Goal: Information Seeking & Learning: Check status

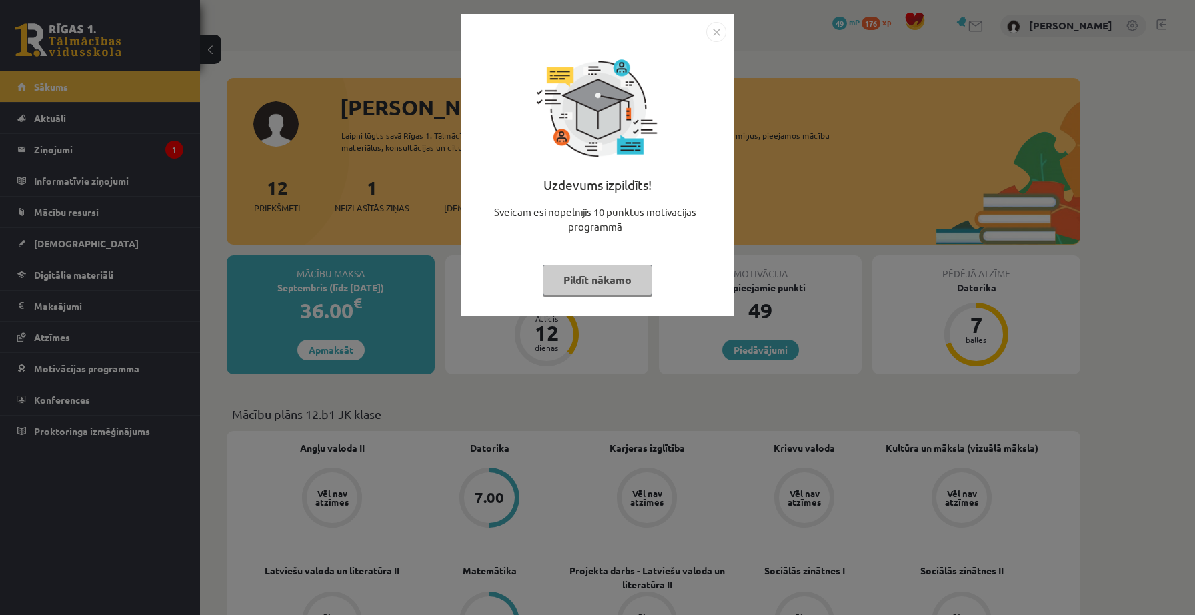
click at [624, 283] on button "Pildīt nākamo" at bounding box center [597, 280] width 109 height 31
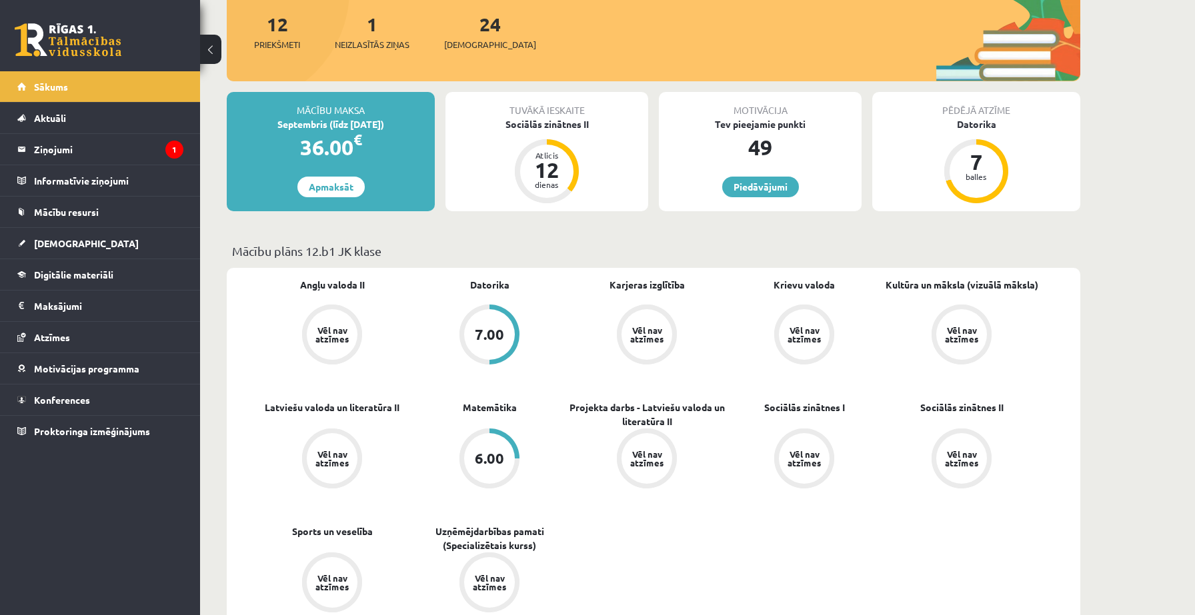
scroll to position [167, 0]
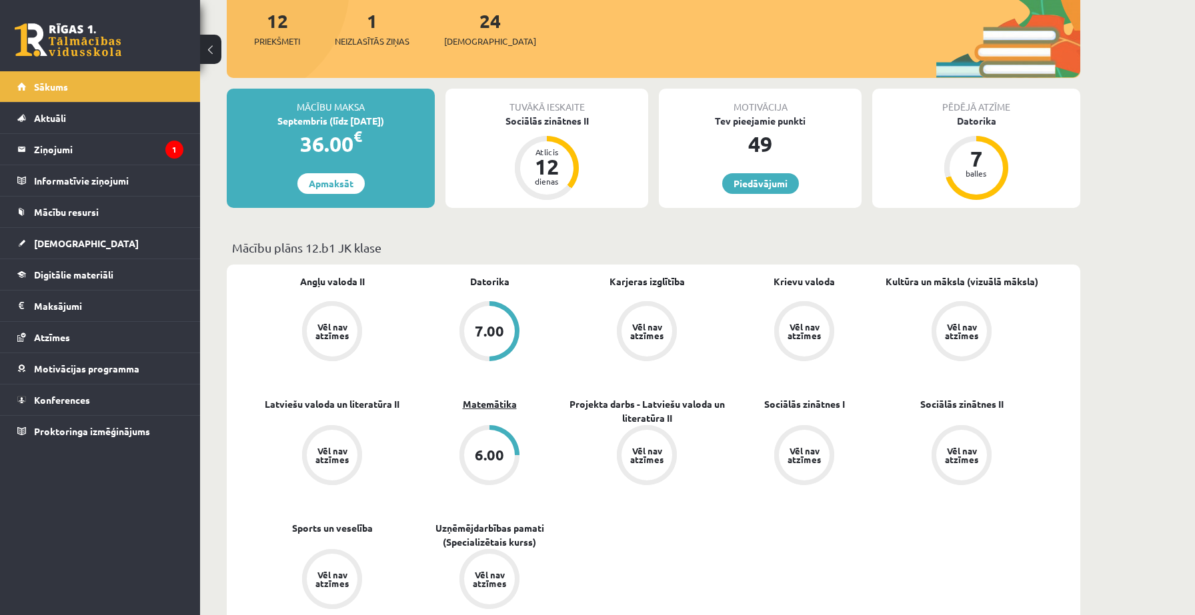
click at [507, 406] on link "Matemātika" at bounding box center [490, 404] width 54 height 14
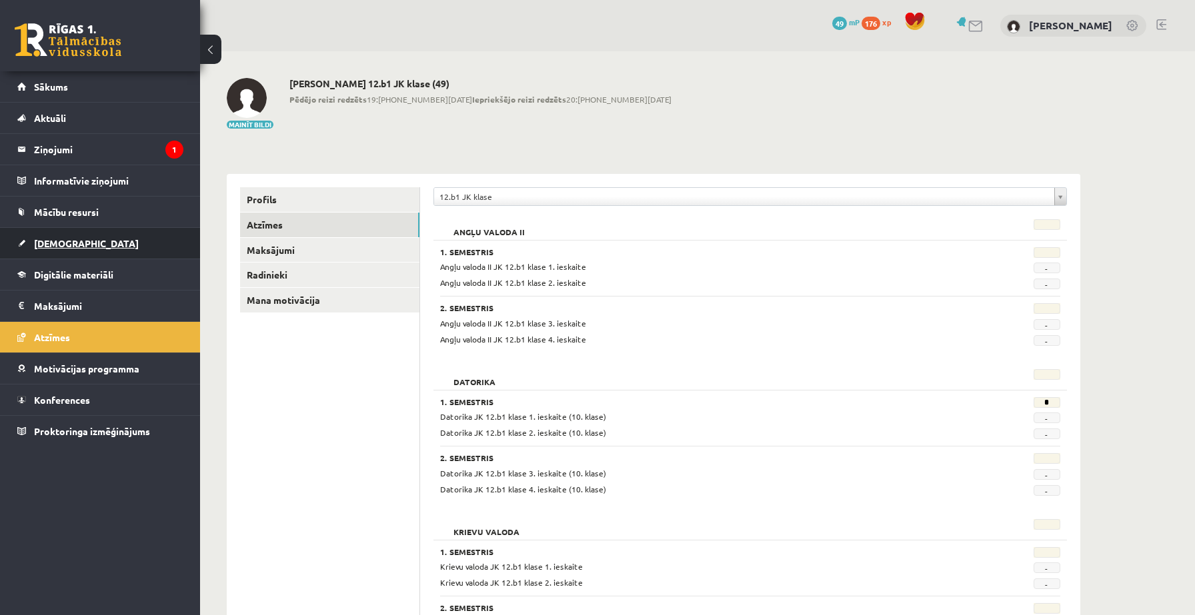
click at [156, 251] on link "[DEMOGRAPHIC_DATA]" at bounding box center [100, 243] width 166 height 31
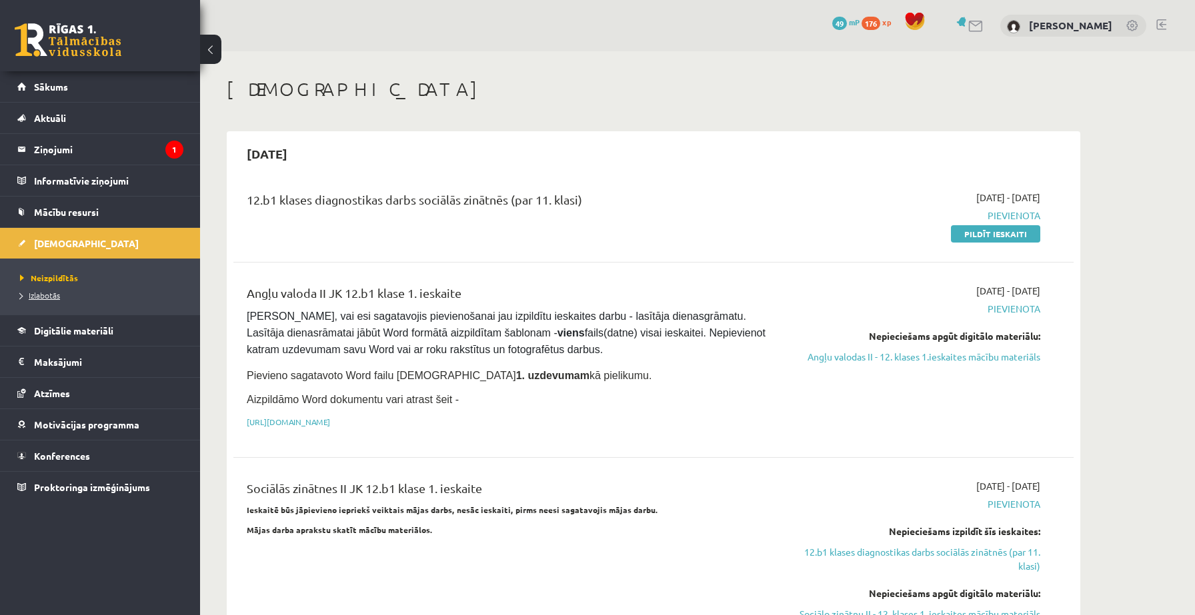
click at [51, 293] on span "Izlabotās" at bounding box center [40, 295] width 40 height 11
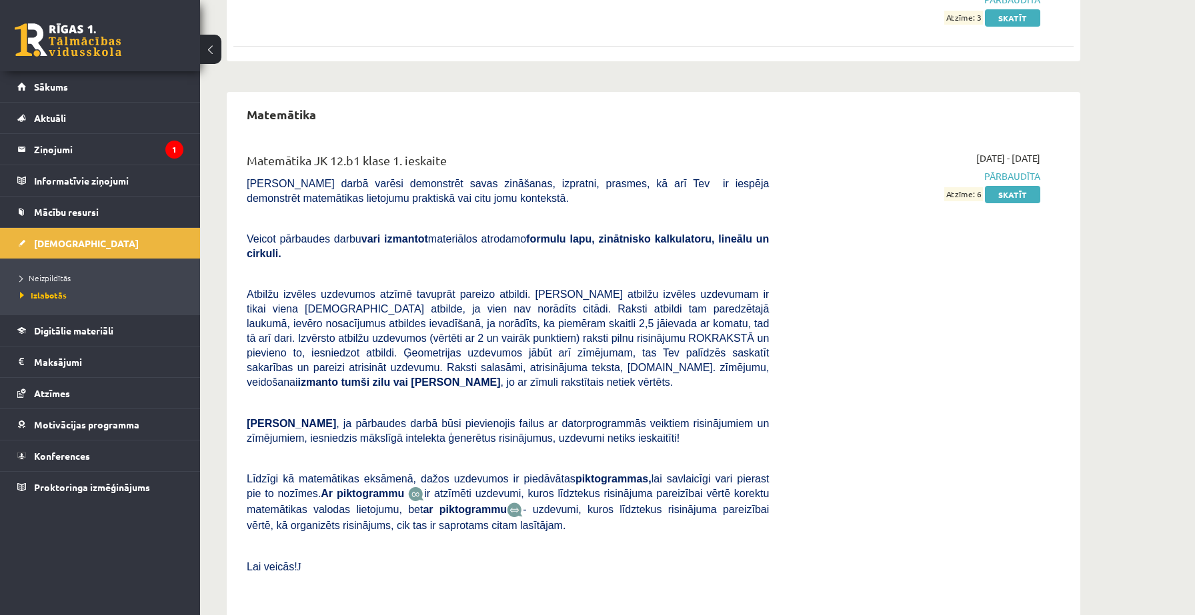
scroll to position [219, 0]
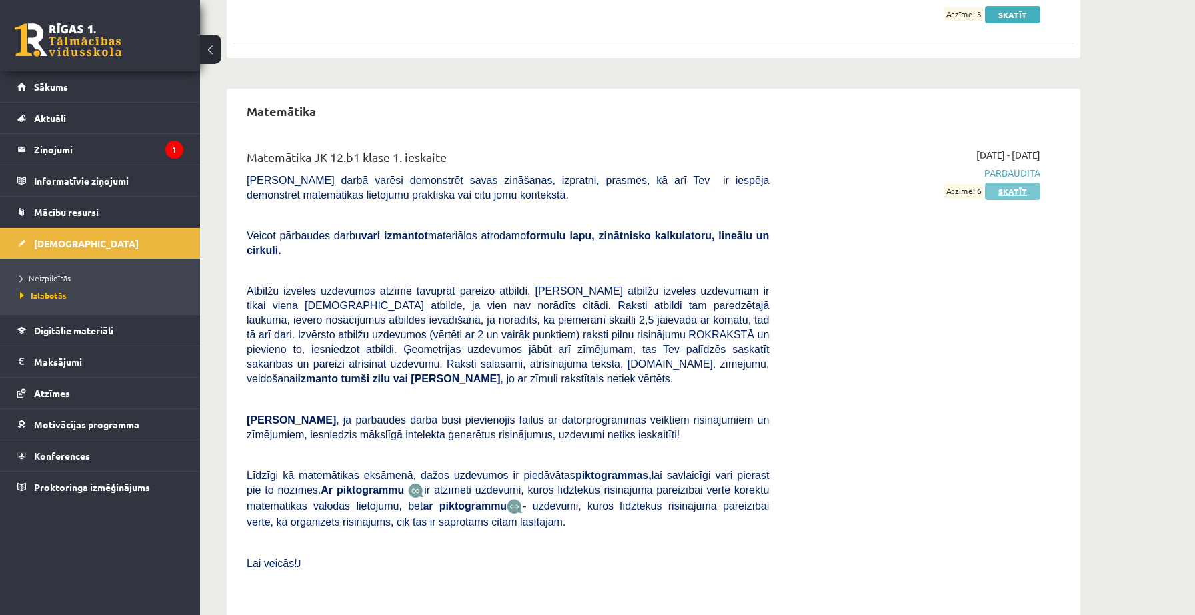
click at [1016, 196] on link "Skatīt" at bounding box center [1012, 191] width 55 height 17
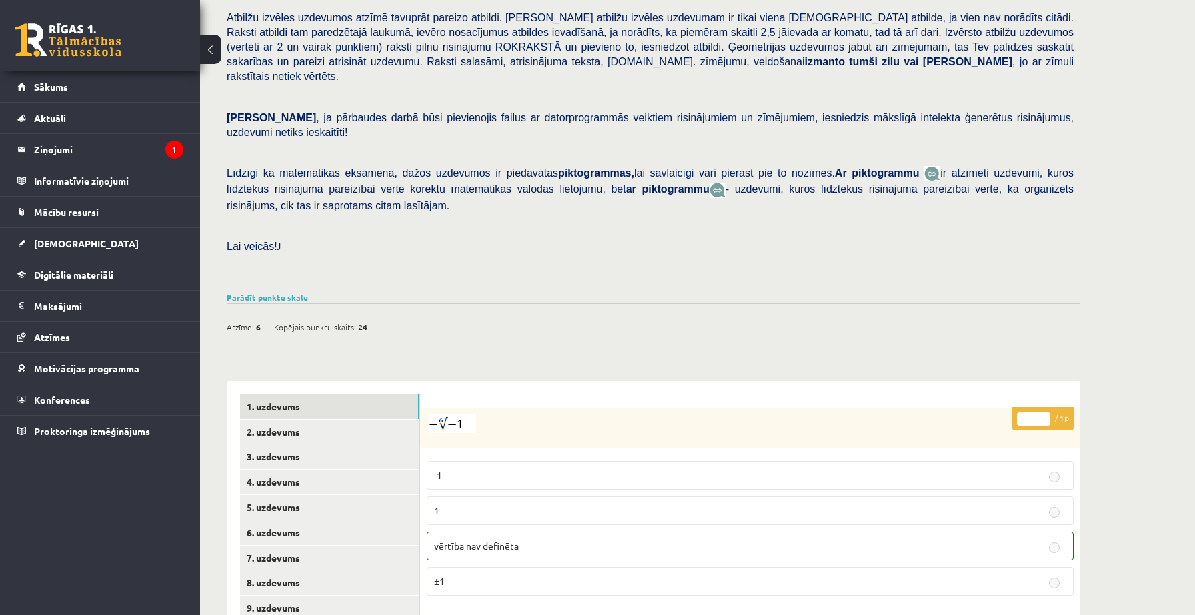
scroll to position [353, 0]
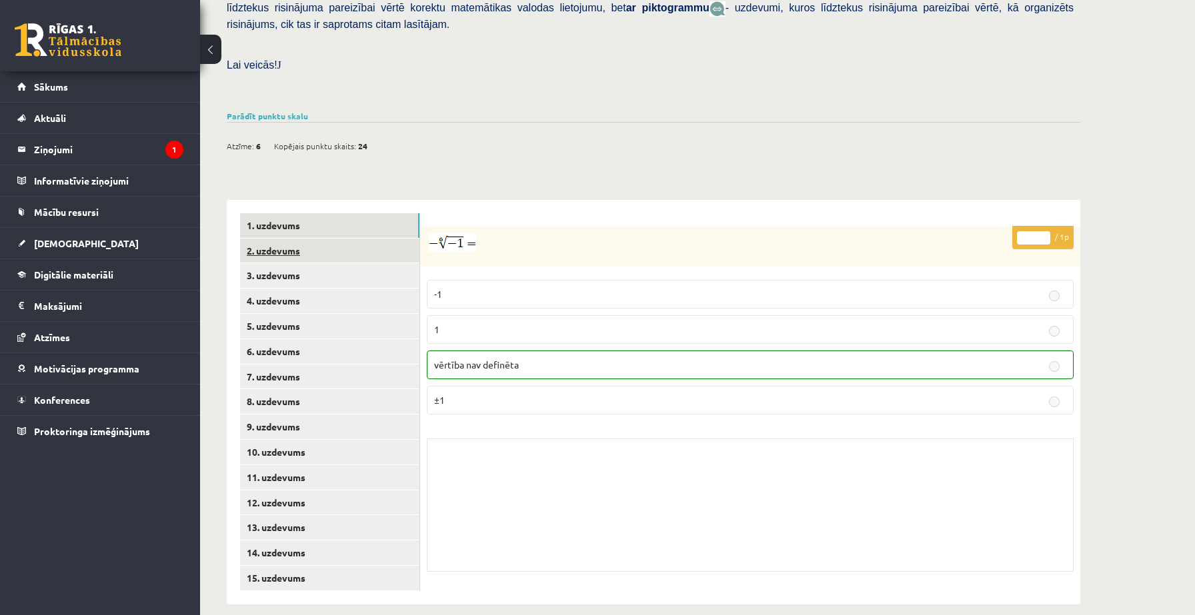
click at [374, 239] on link "2. uzdevums" at bounding box center [329, 251] width 179 height 25
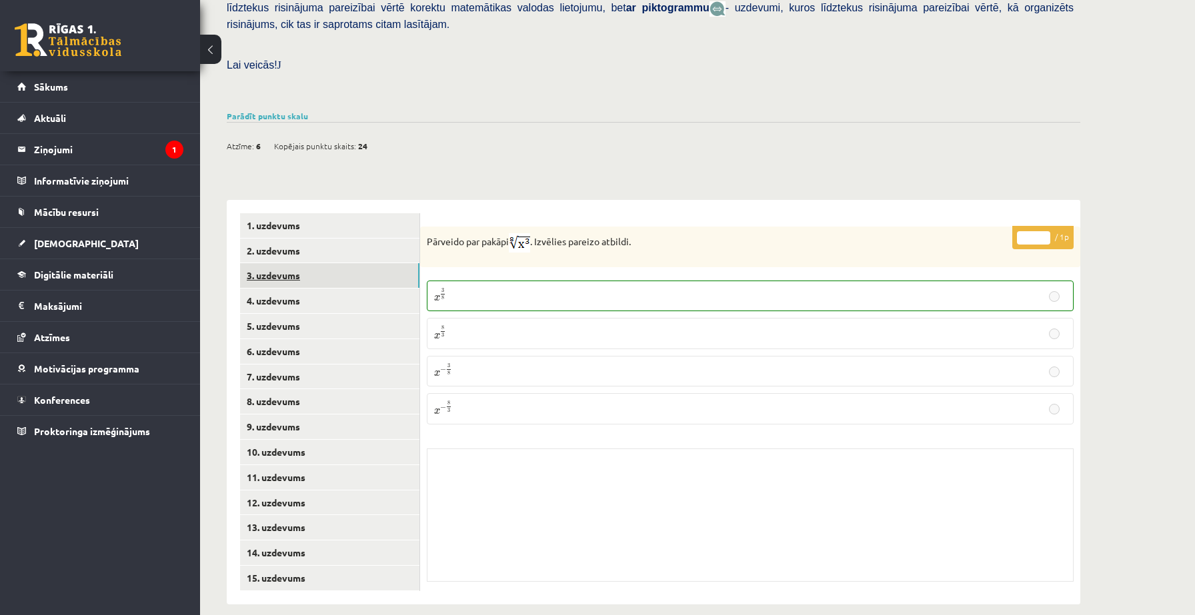
click at [349, 263] on link "3. uzdevums" at bounding box center [329, 275] width 179 height 25
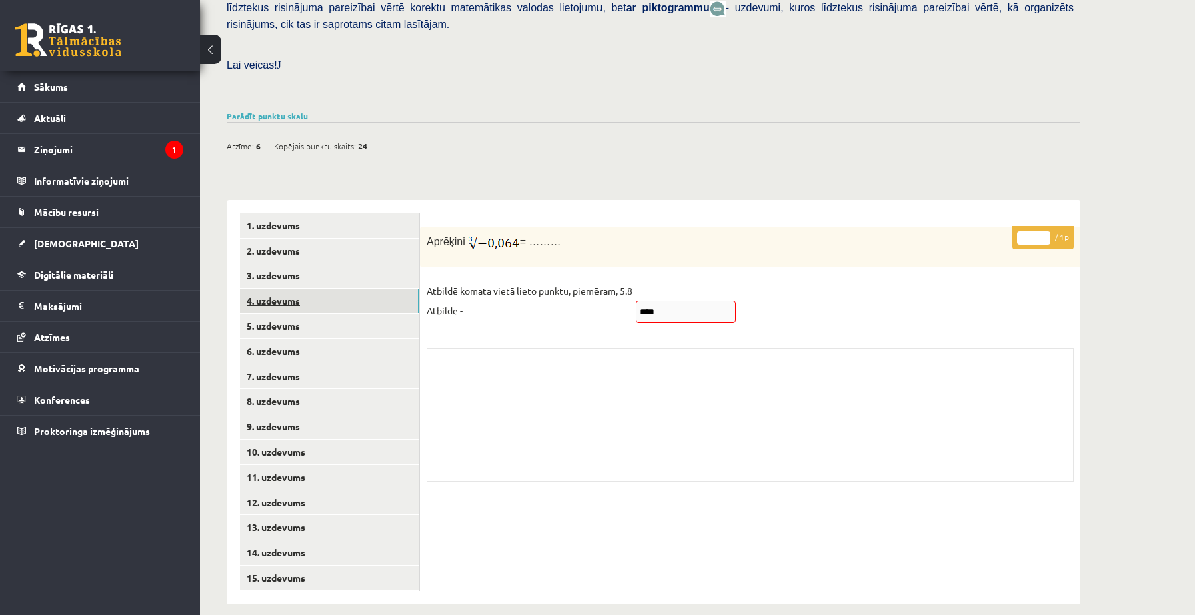
click at [364, 293] on link "4. uzdevums" at bounding box center [329, 301] width 179 height 25
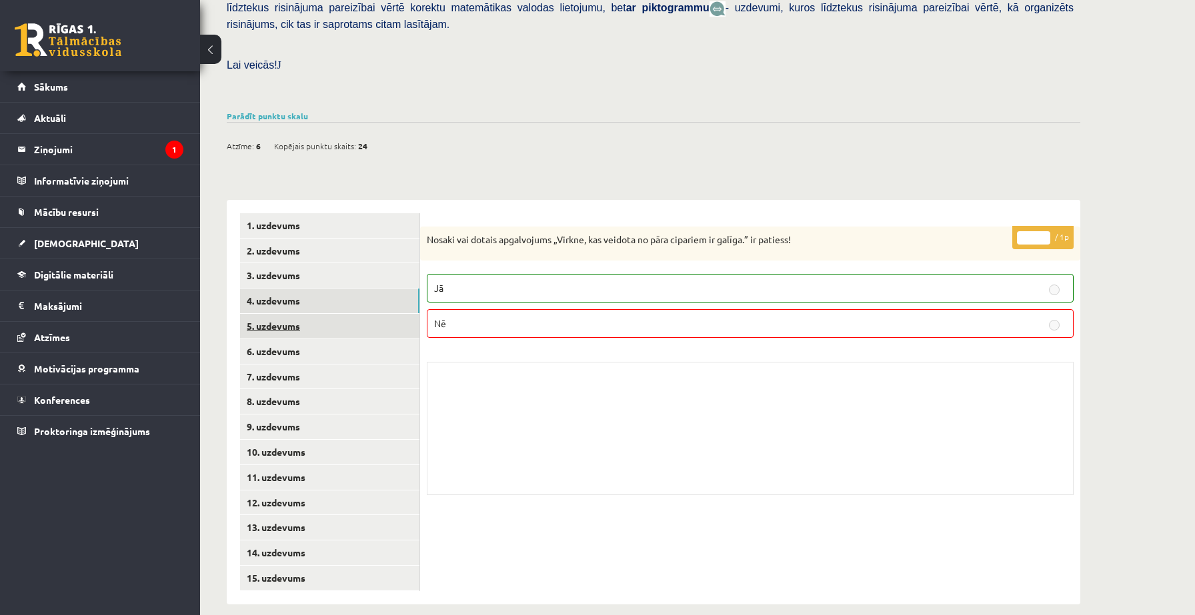
click at [341, 314] on link "5. uzdevums" at bounding box center [329, 326] width 179 height 25
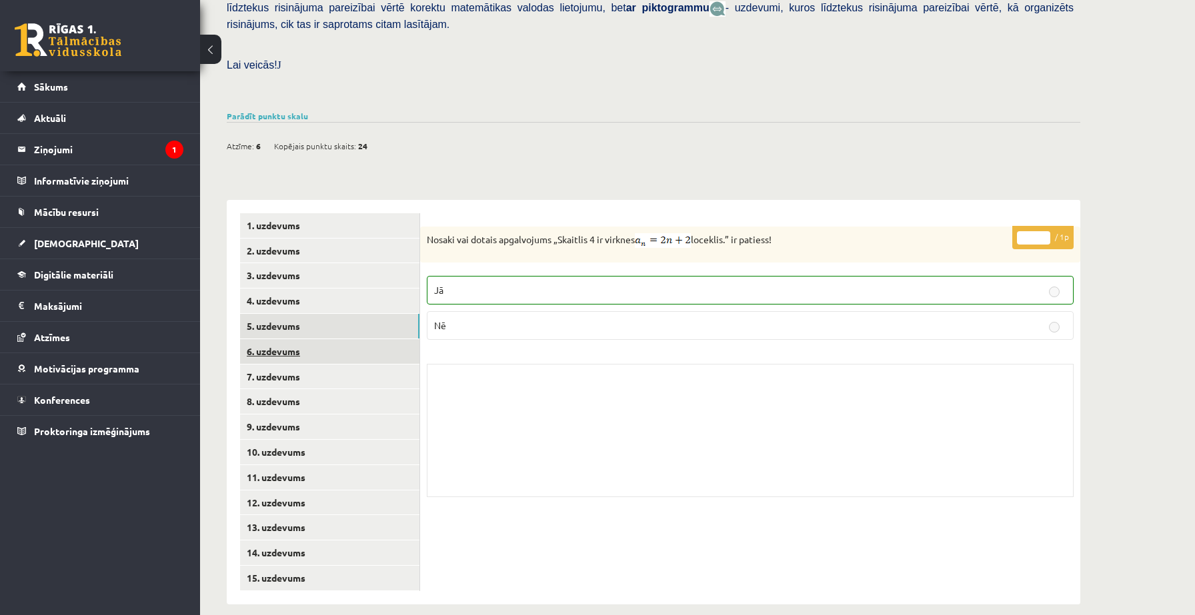
click at [333, 339] on link "6. uzdevums" at bounding box center [329, 351] width 179 height 25
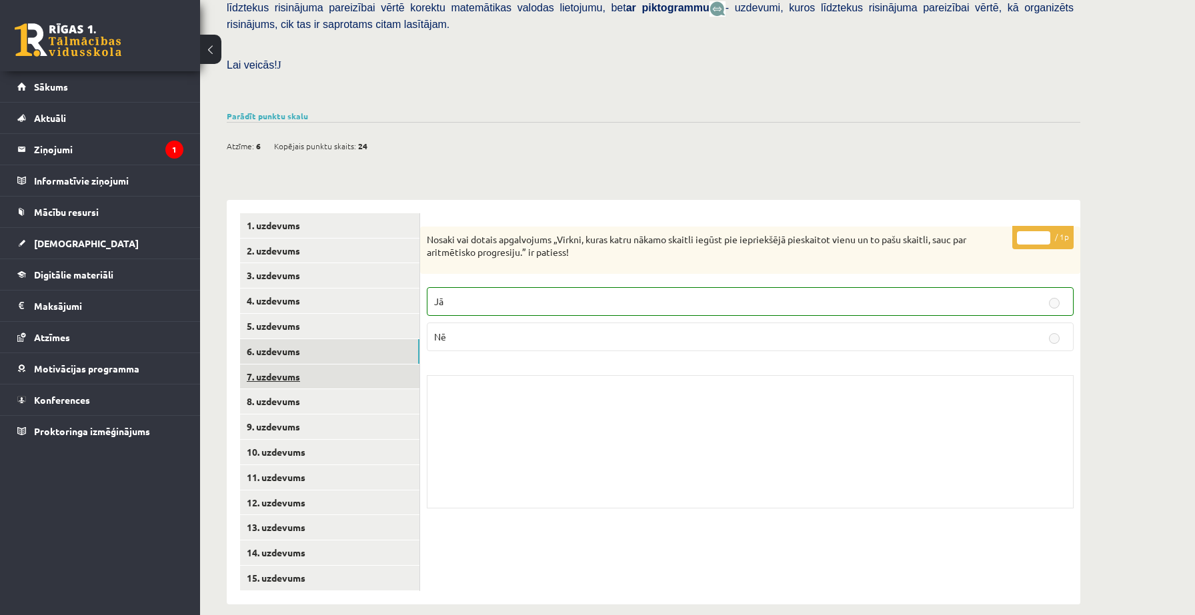
click at [315, 365] on link "7. uzdevums" at bounding box center [329, 377] width 179 height 25
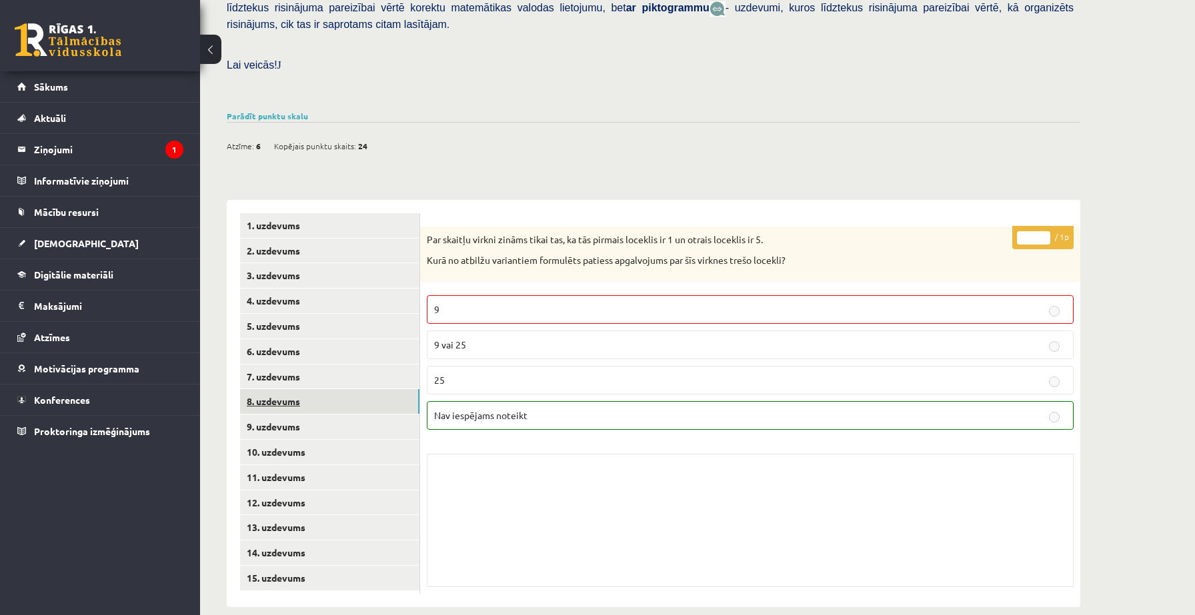
click at [297, 389] on link "8. uzdevums" at bounding box center [329, 401] width 179 height 25
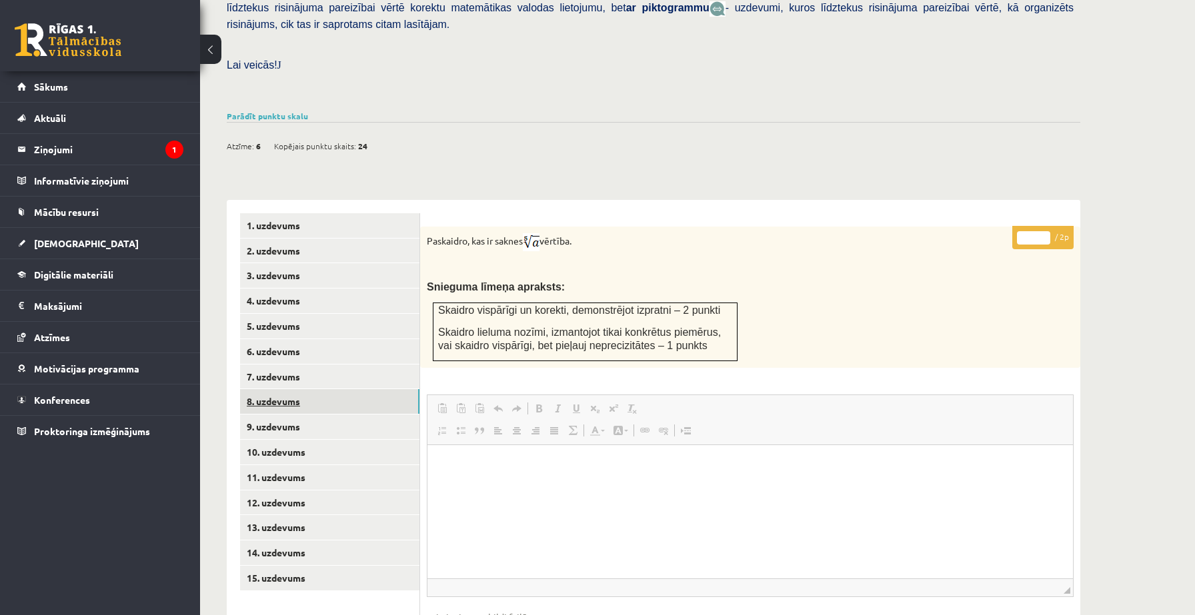
scroll to position [0, 0]
click at [284, 415] on link "9. uzdevums" at bounding box center [329, 427] width 179 height 25
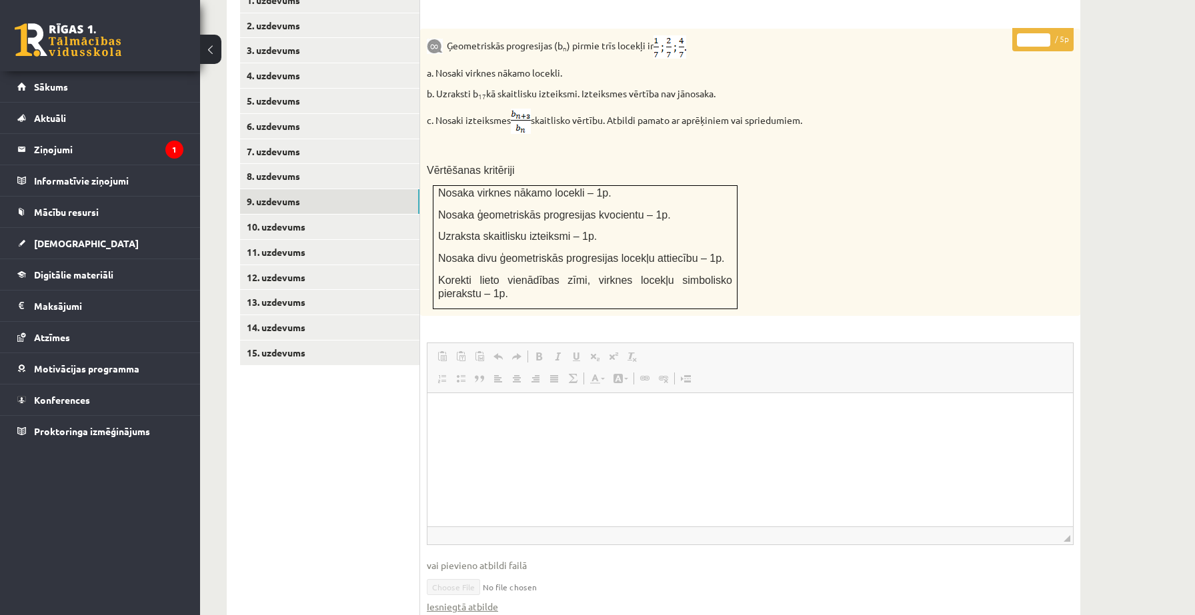
scroll to position [775, 0]
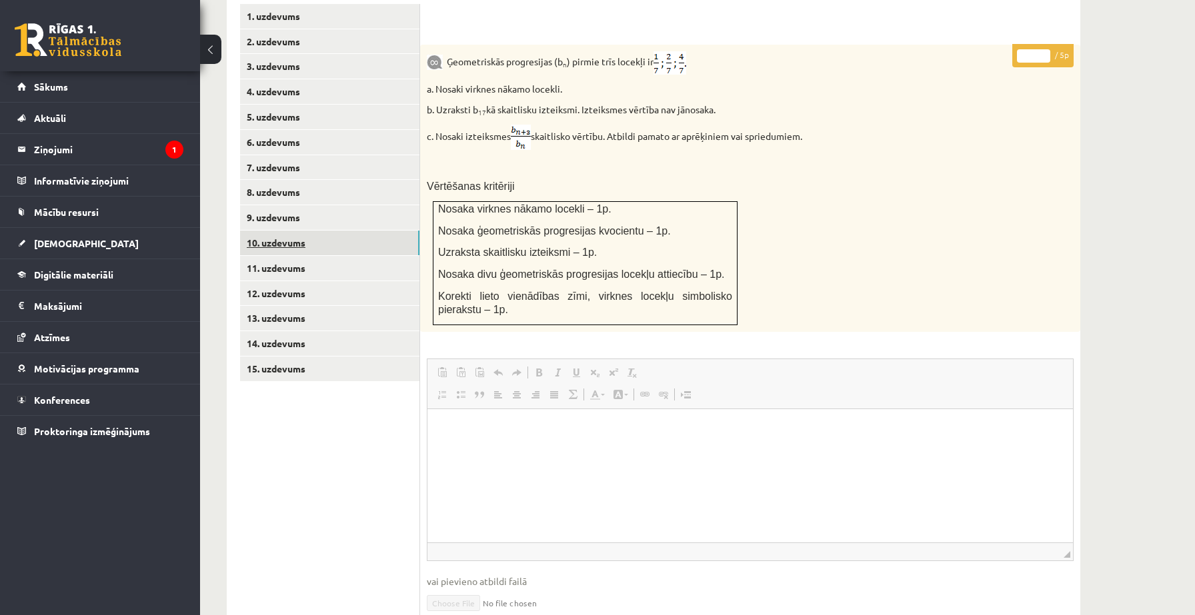
click at [327, 231] on link "10. uzdevums" at bounding box center [329, 243] width 179 height 25
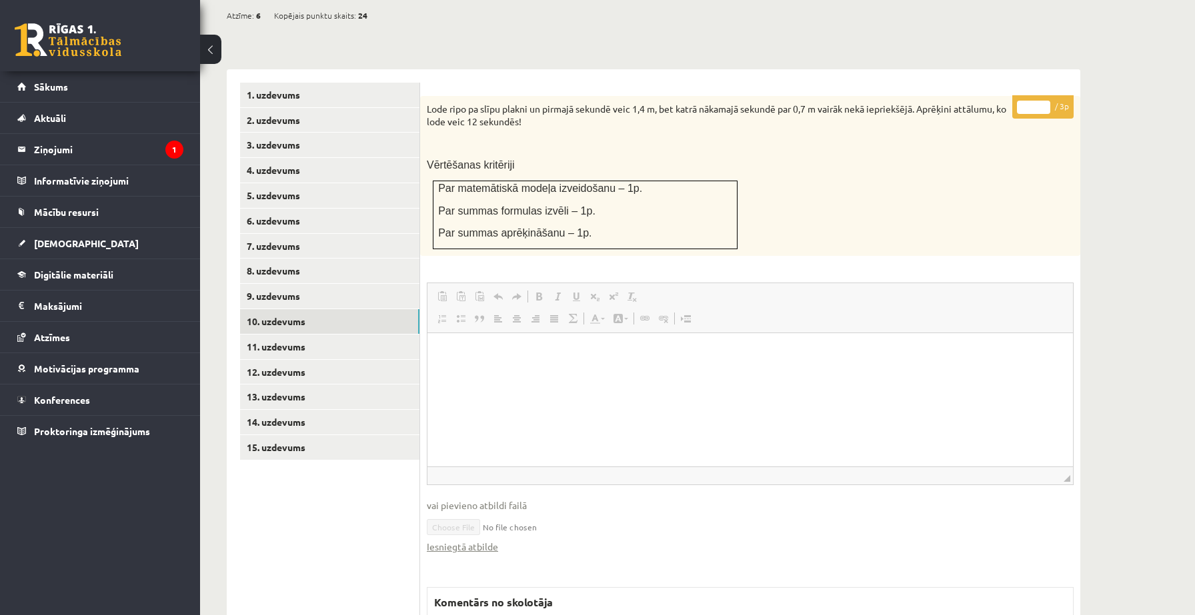
scroll to position [477, 0]
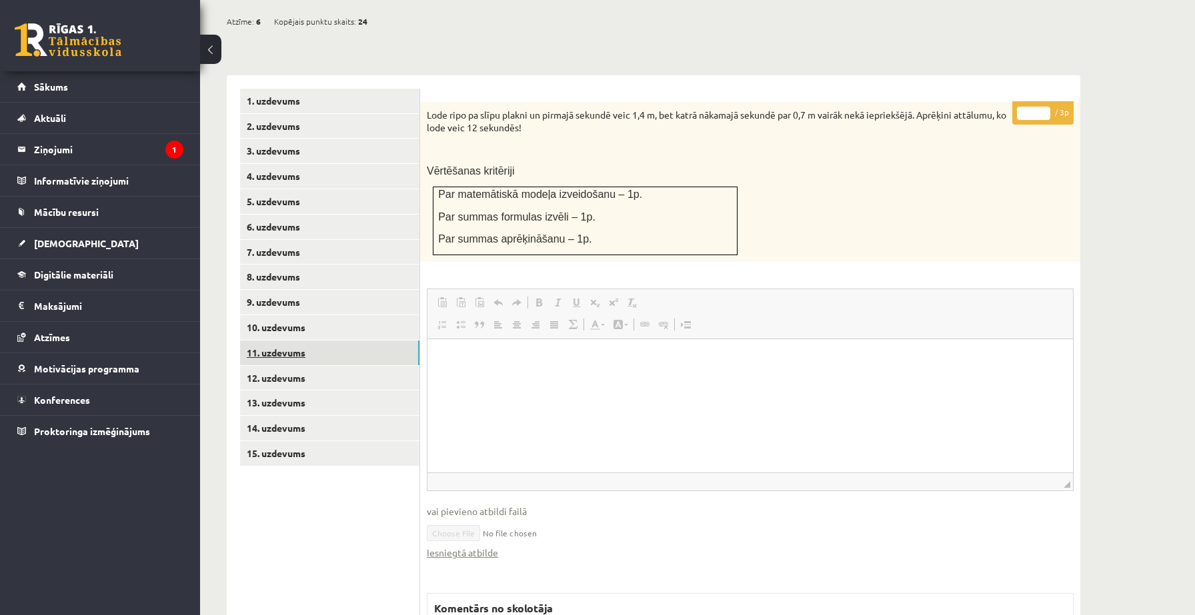
click at [301, 341] on link "11. uzdevums" at bounding box center [329, 353] width 179 height 25
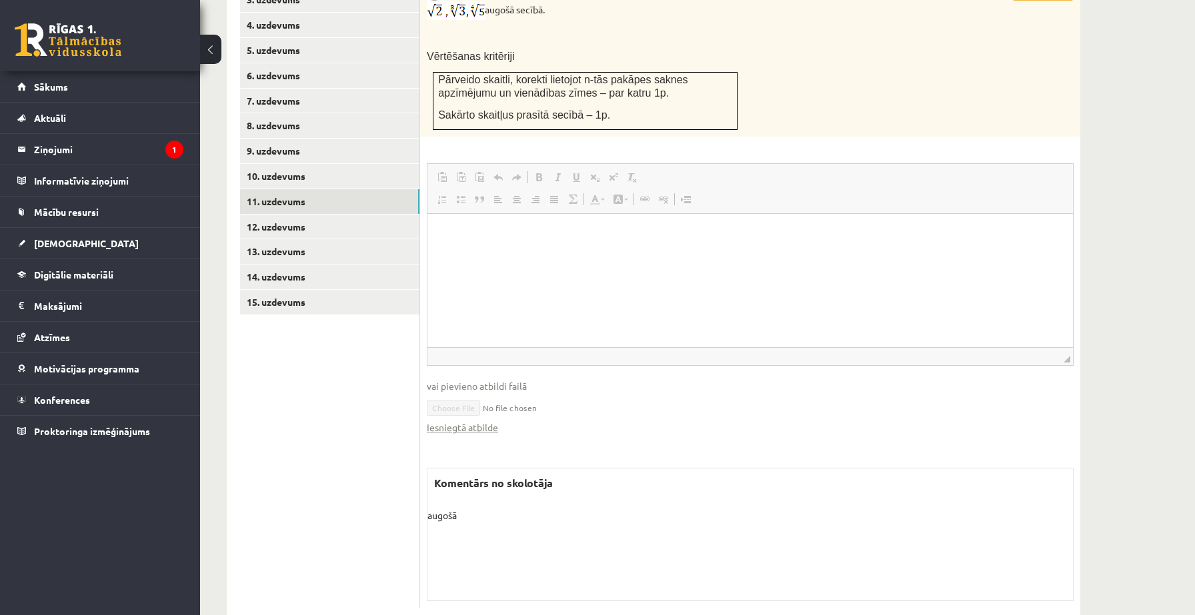
scroll to position [629, 0]
click at [315, 215] on link "12. uzdevums" at bounding box center [329, 226] width 179 height 25
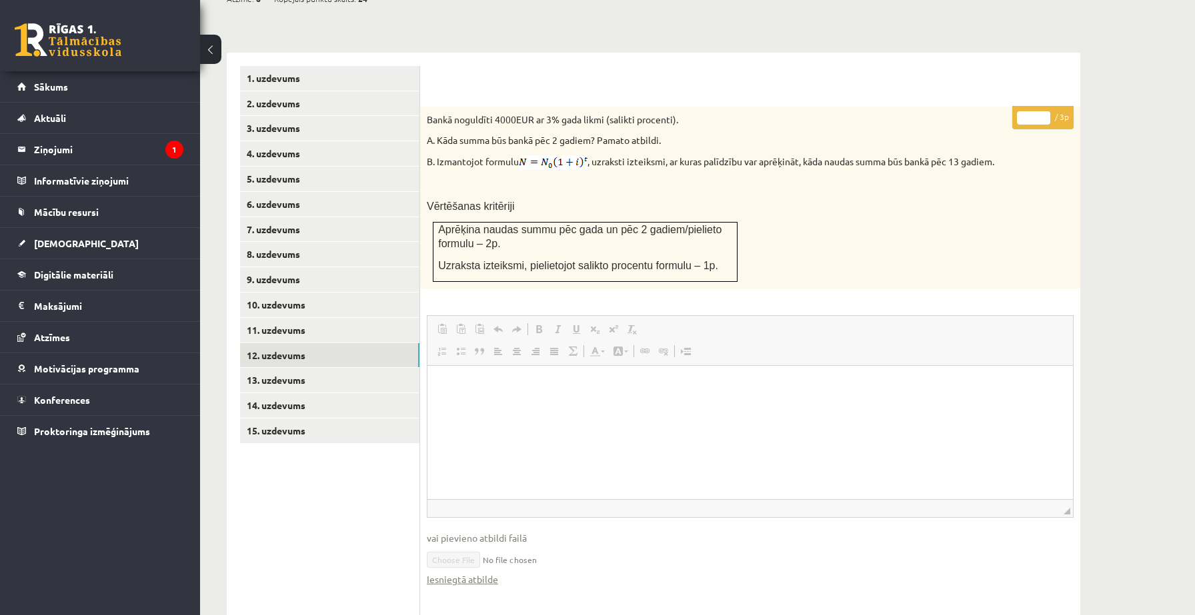
scroll to position [485, 0]
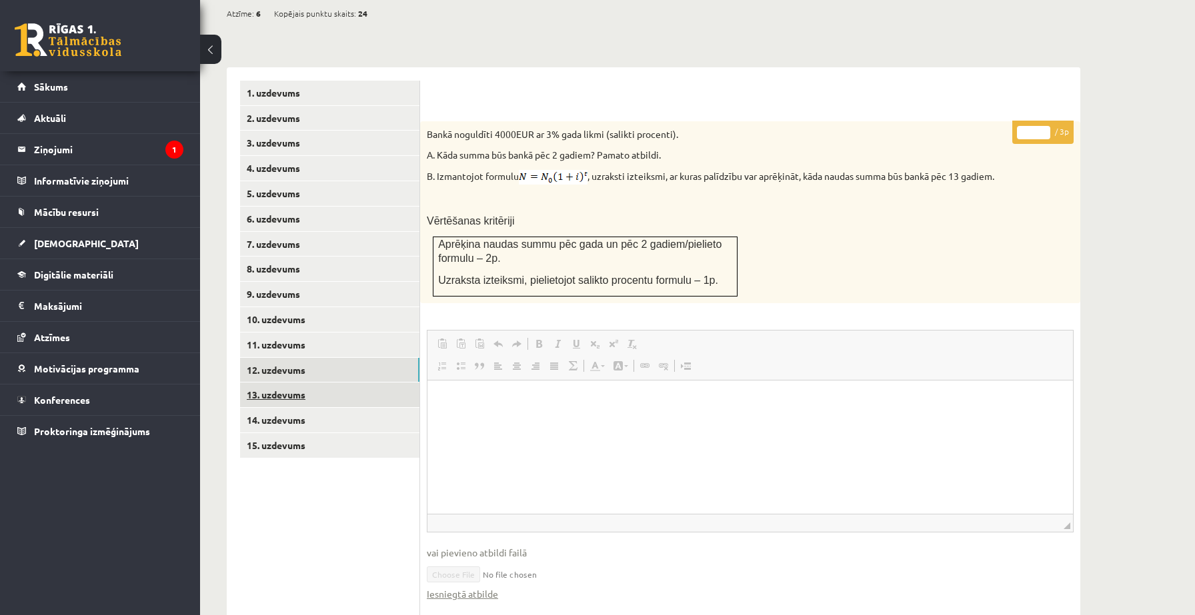
click at [339, 383] on link "13. uzdevums" at bounding box center [329, 395] width 179 height 25
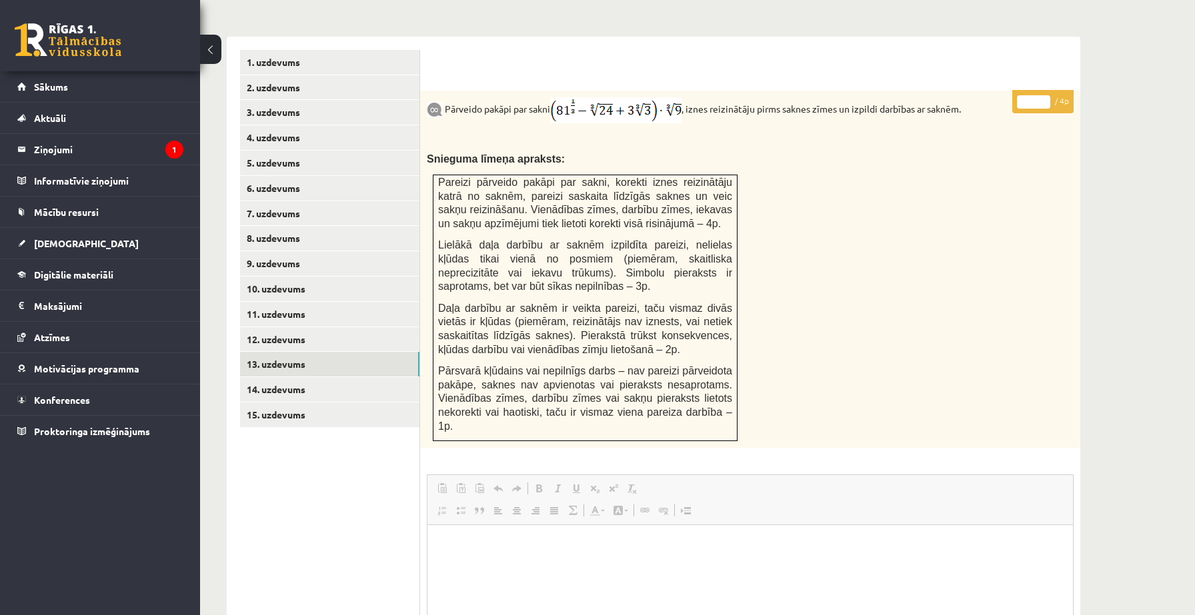
scroll to position [517, 0]
click at [320, 354] on link "13. uzdevums" at bounding box center [329, 363] width 179 height 25
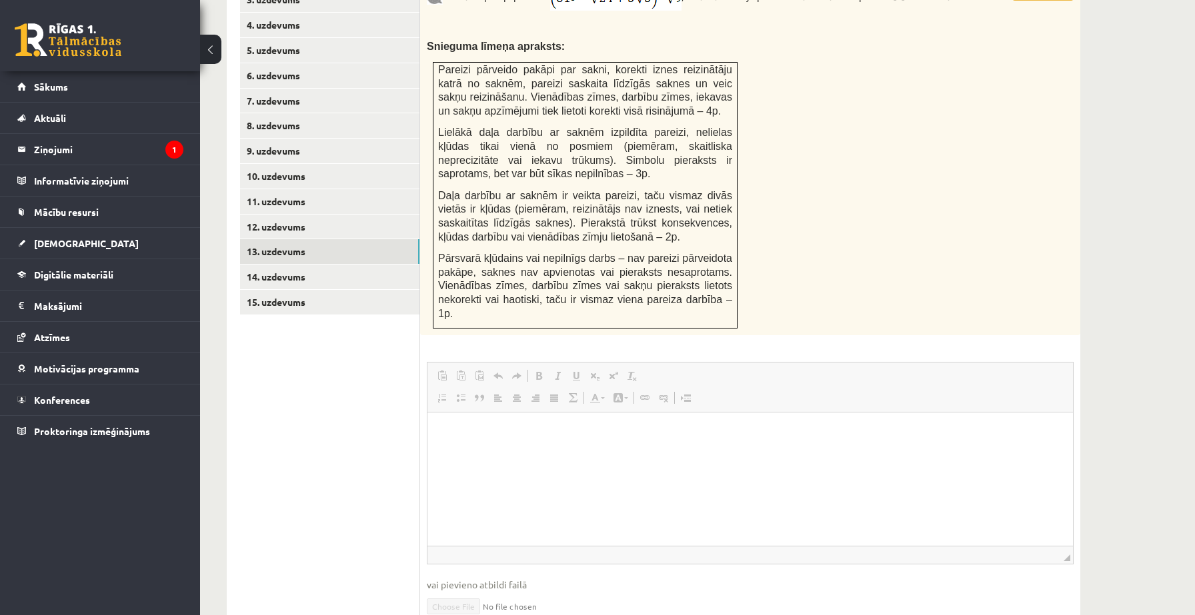
scroll to position [615, 0]
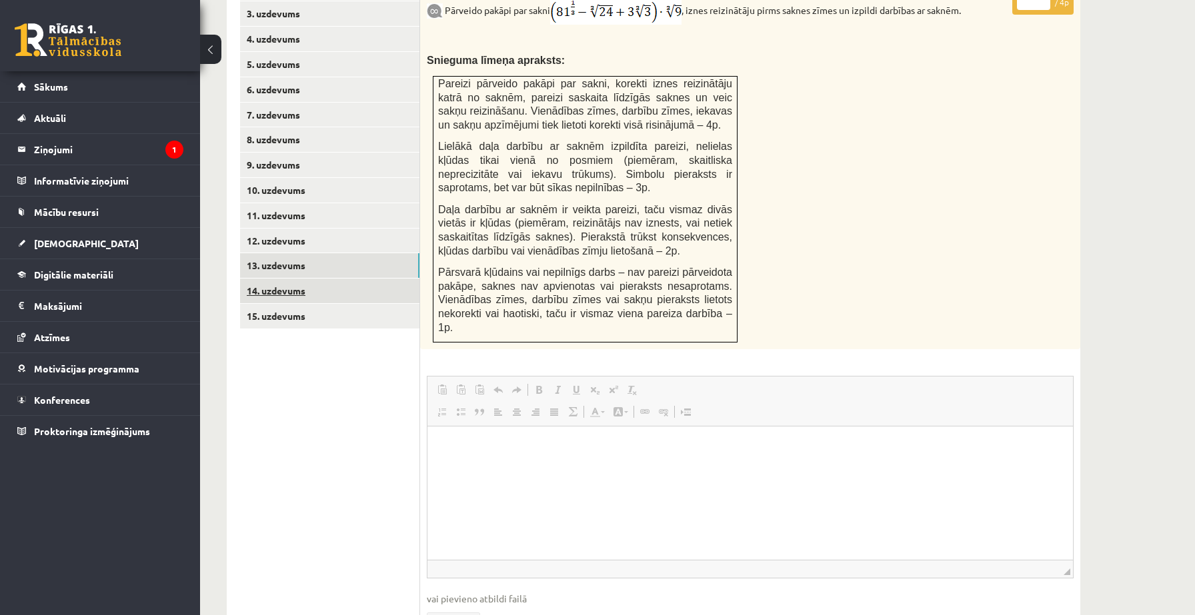
click at [296, 279] on link "14. uzdevums" at bounding box center [329, 291] width 179 height 25
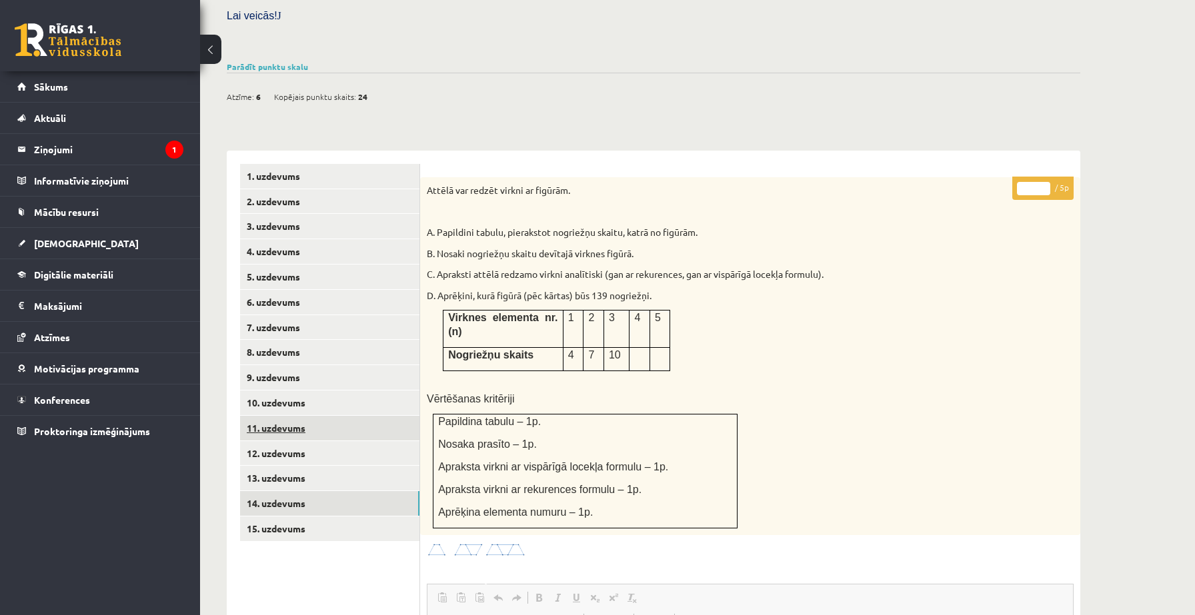
scroll to position [389, 0]
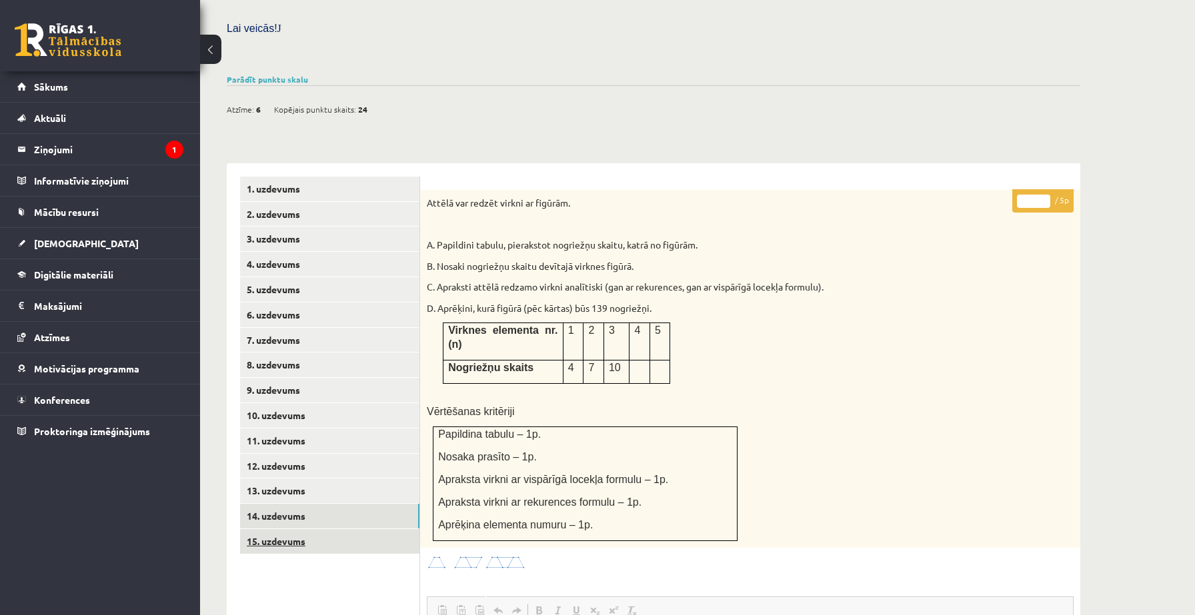
click at [315, 529] on link "15. uzdevums" at bounding box center [329, 541] width 179 height 25
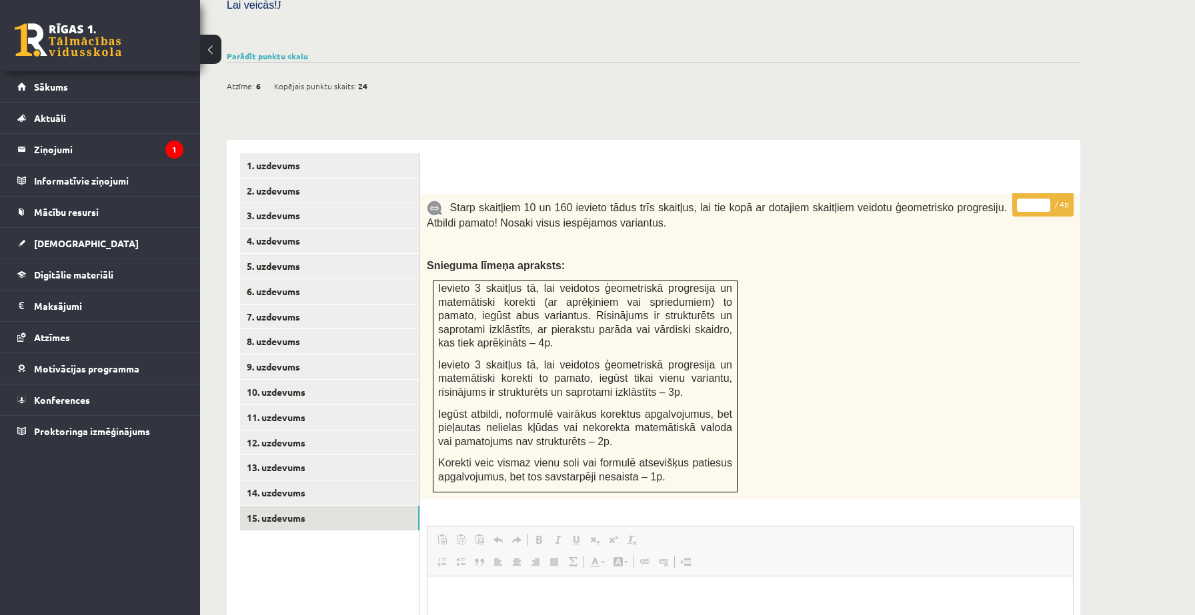
scroll to position [0, 0]
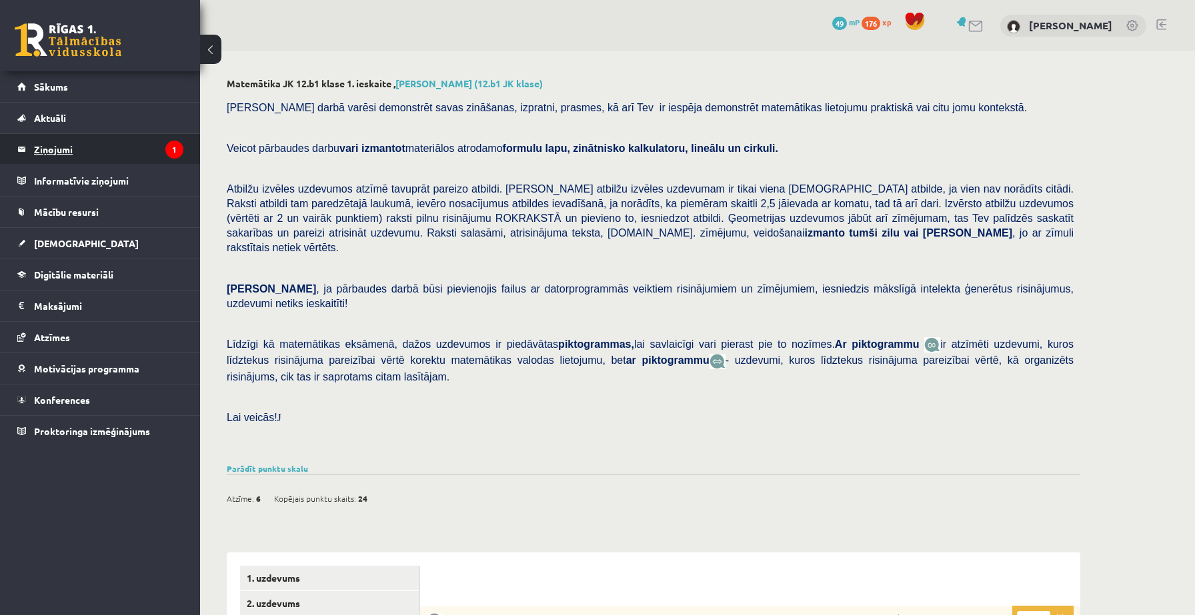
click at [86, 153] on legend "Ziņojumi 1" at bounding box center [108, 149] width 149 height 31
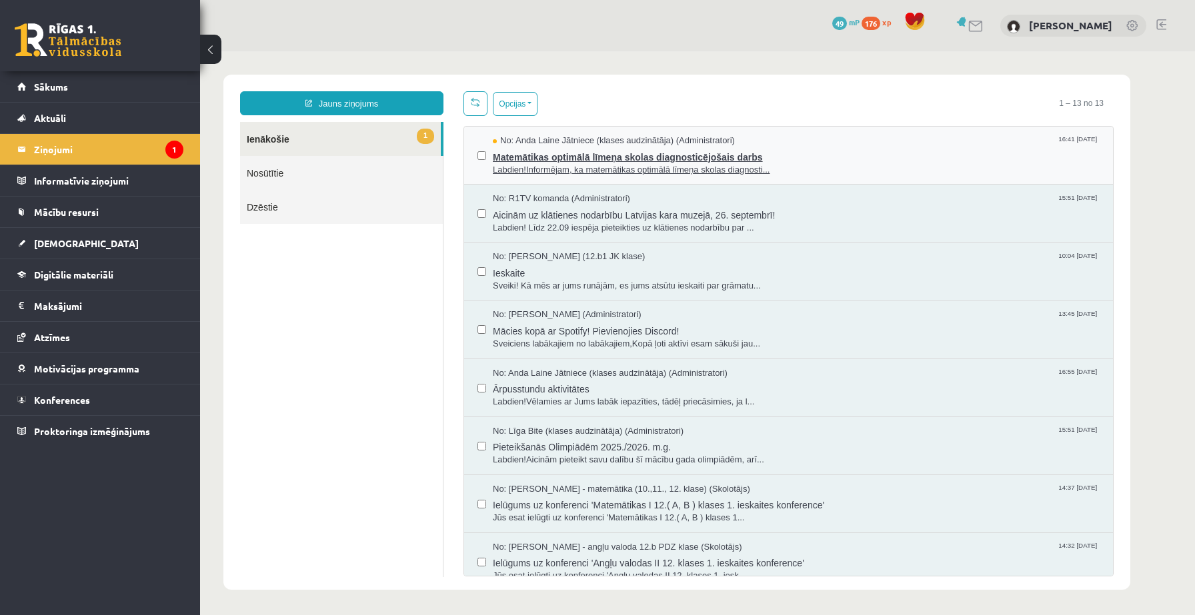
click at [526, 151] on span "Matemātikas optimālā līmeņa skolas diagnosticējošais darbs" at bounding box center [796, 155] width 607 height 17
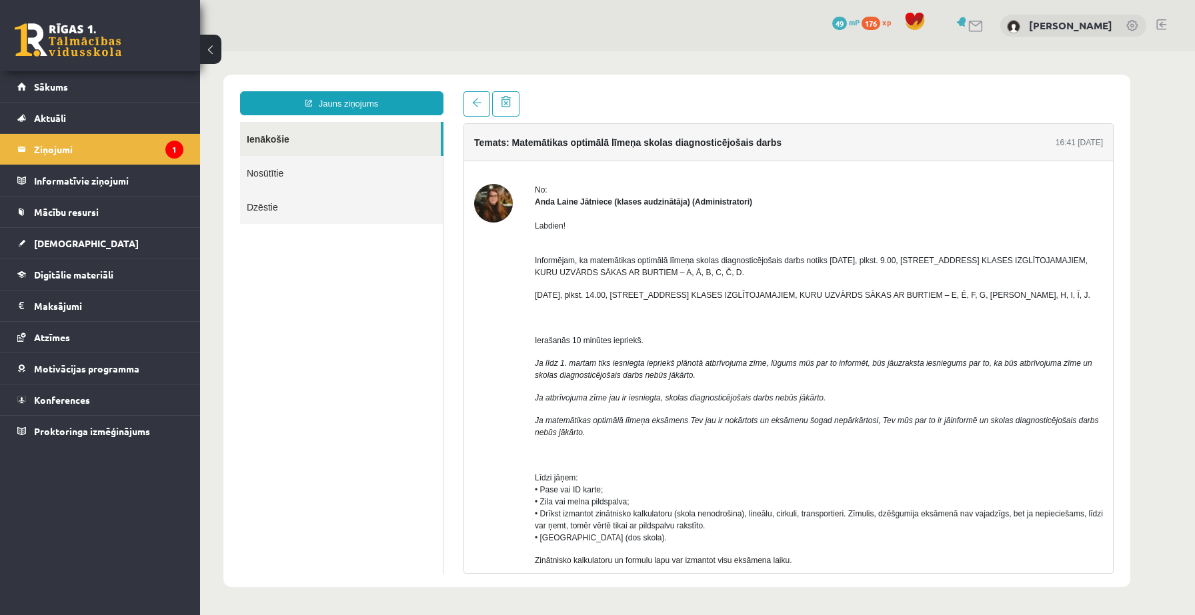
click at [296, 166] on link "Nosūtītie" at bounding box center [341, 173] width 203 height 34
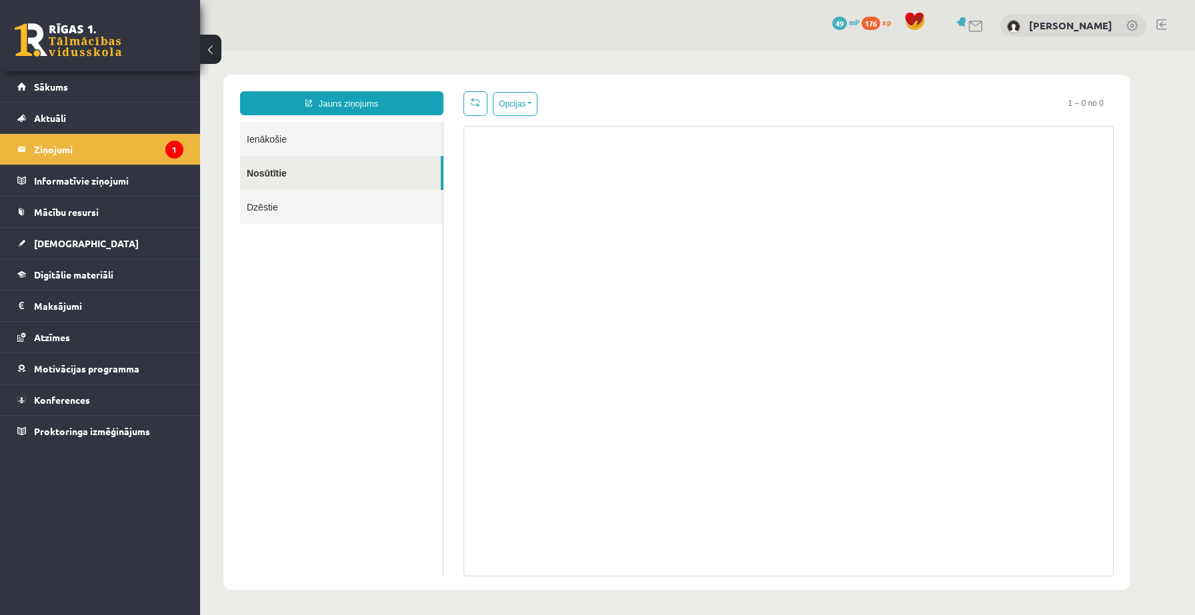
click at [279, 144] on link "Ienākošie" at bounding box center [341, 139] width 203 height 34
click at [61, 118] on span "Aktuāli" at bounding box center [50, 118] width 32 height 12
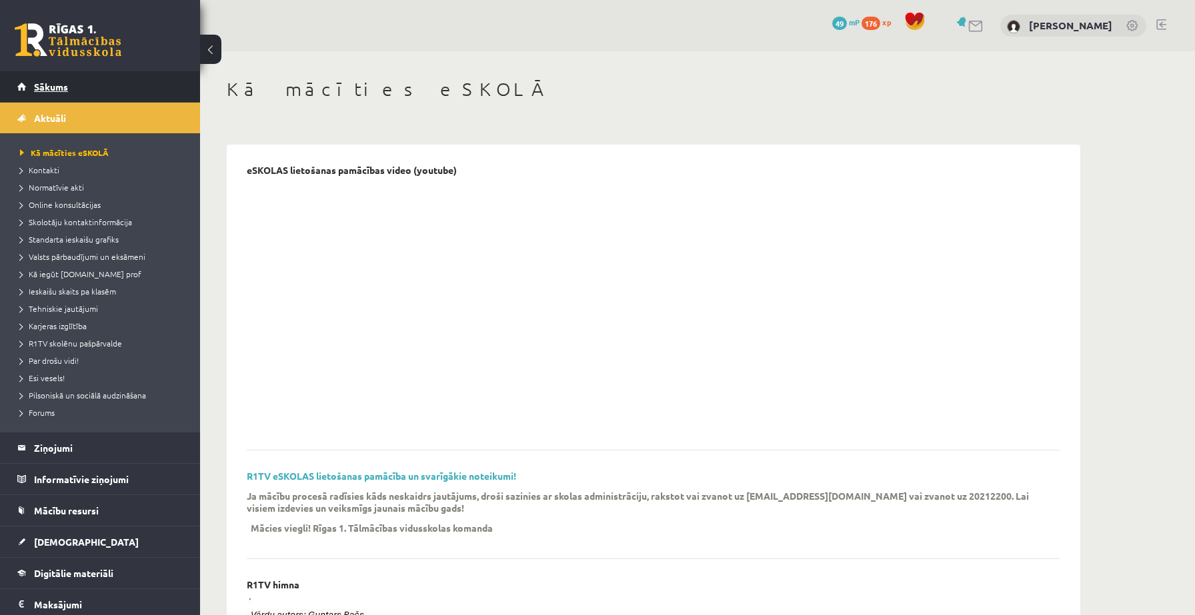
click at [27, 99] on link "Sākums" at bounding box center [100, 86] width 166 height 31
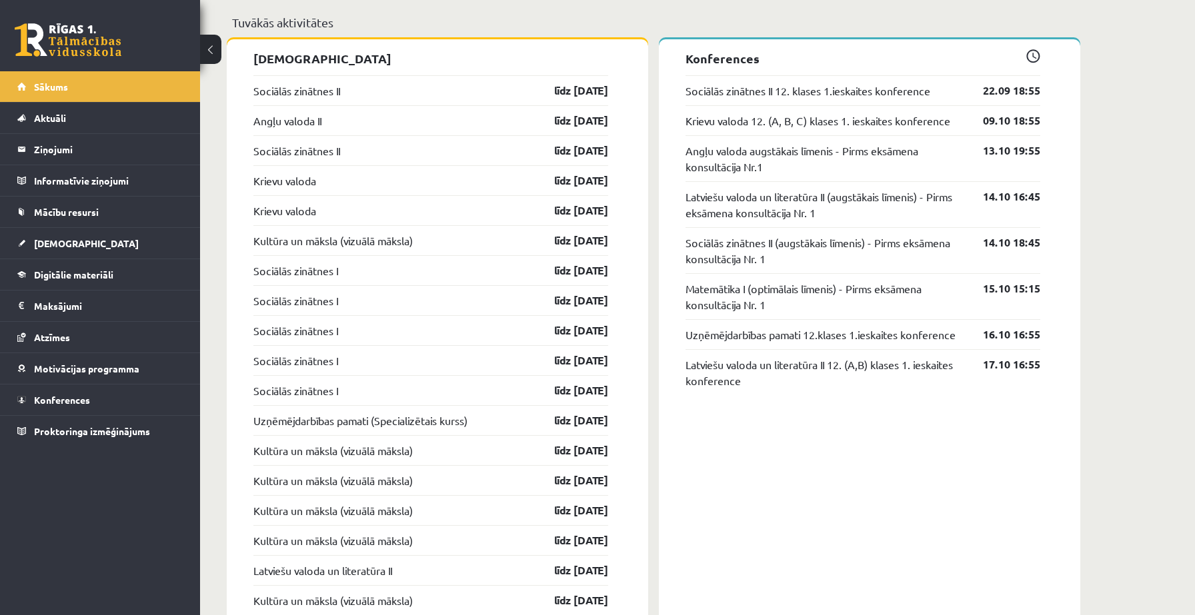
scroll to position [1192, 0]
